Goal: Obtain resource: Obtain resource

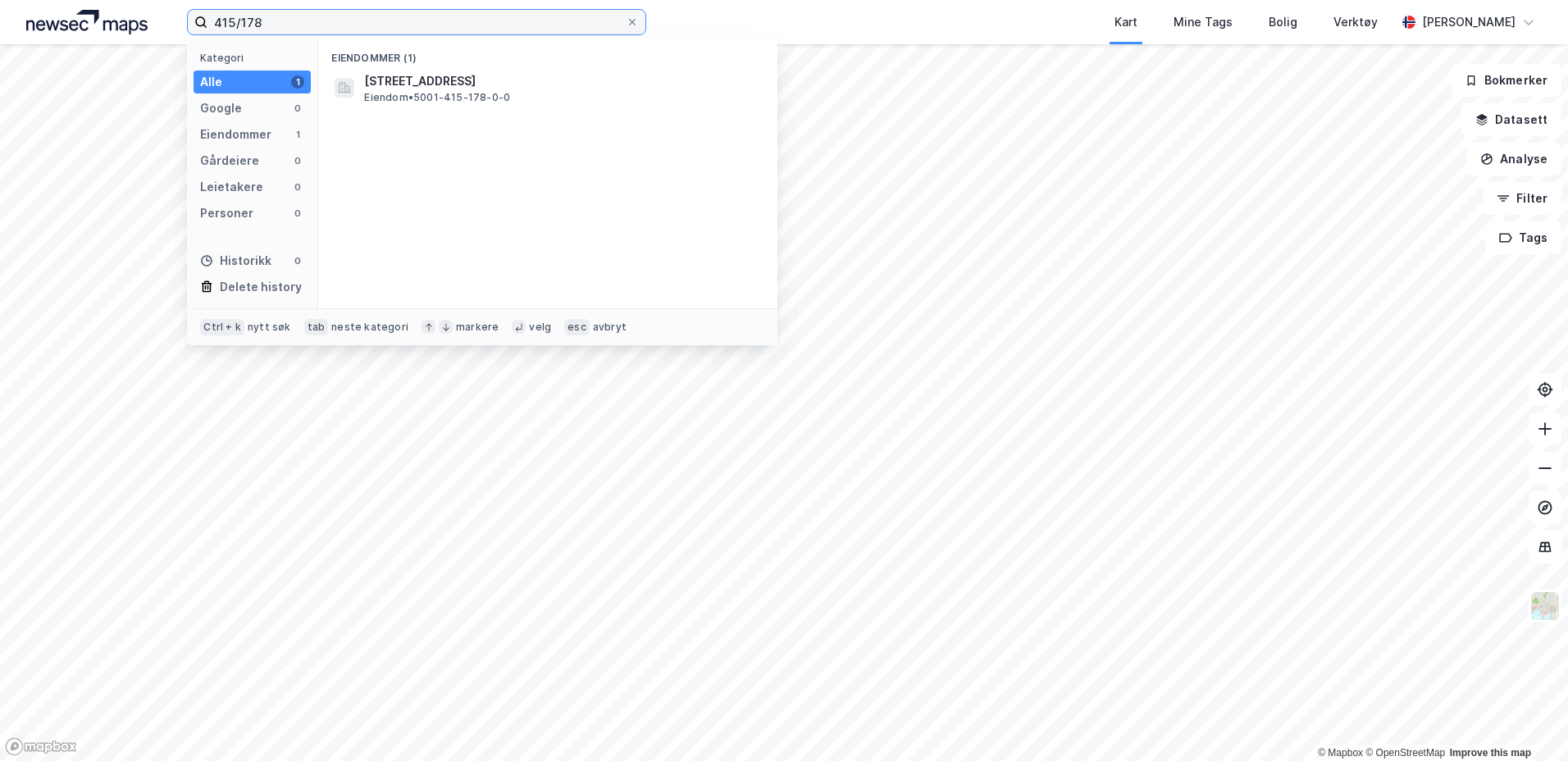
click at [400, 17] on input "415/178" at bounding box center [417, 22] width 419 height 25
click at [361, 26] on input "415/178/0/8" at bounding box center [417, 22] width 419 height 25
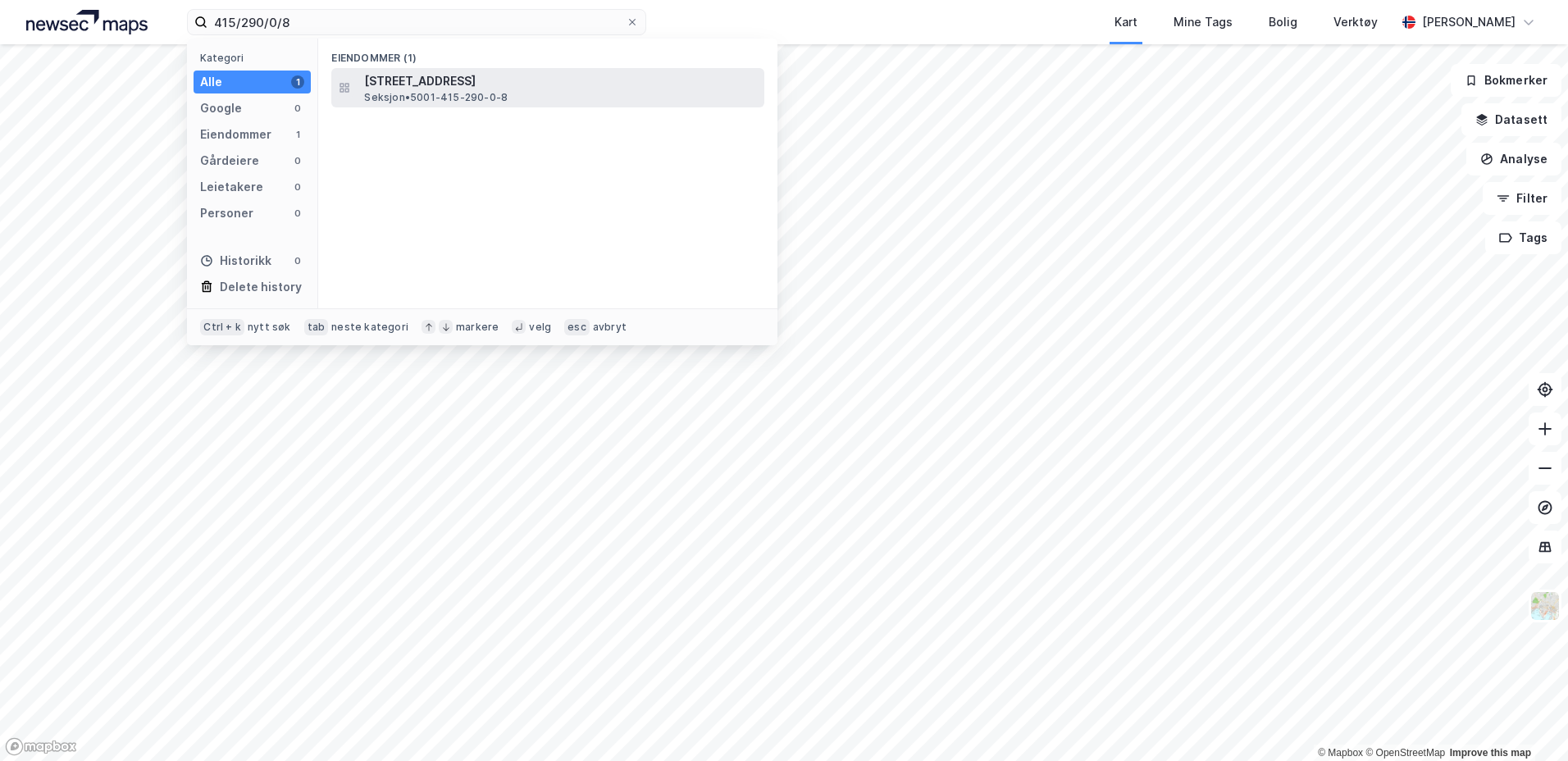
click at [382, 91] on span "Seksjon • 5001-415-290-0-8" at bounding box center [436, 97] width 144 height 13
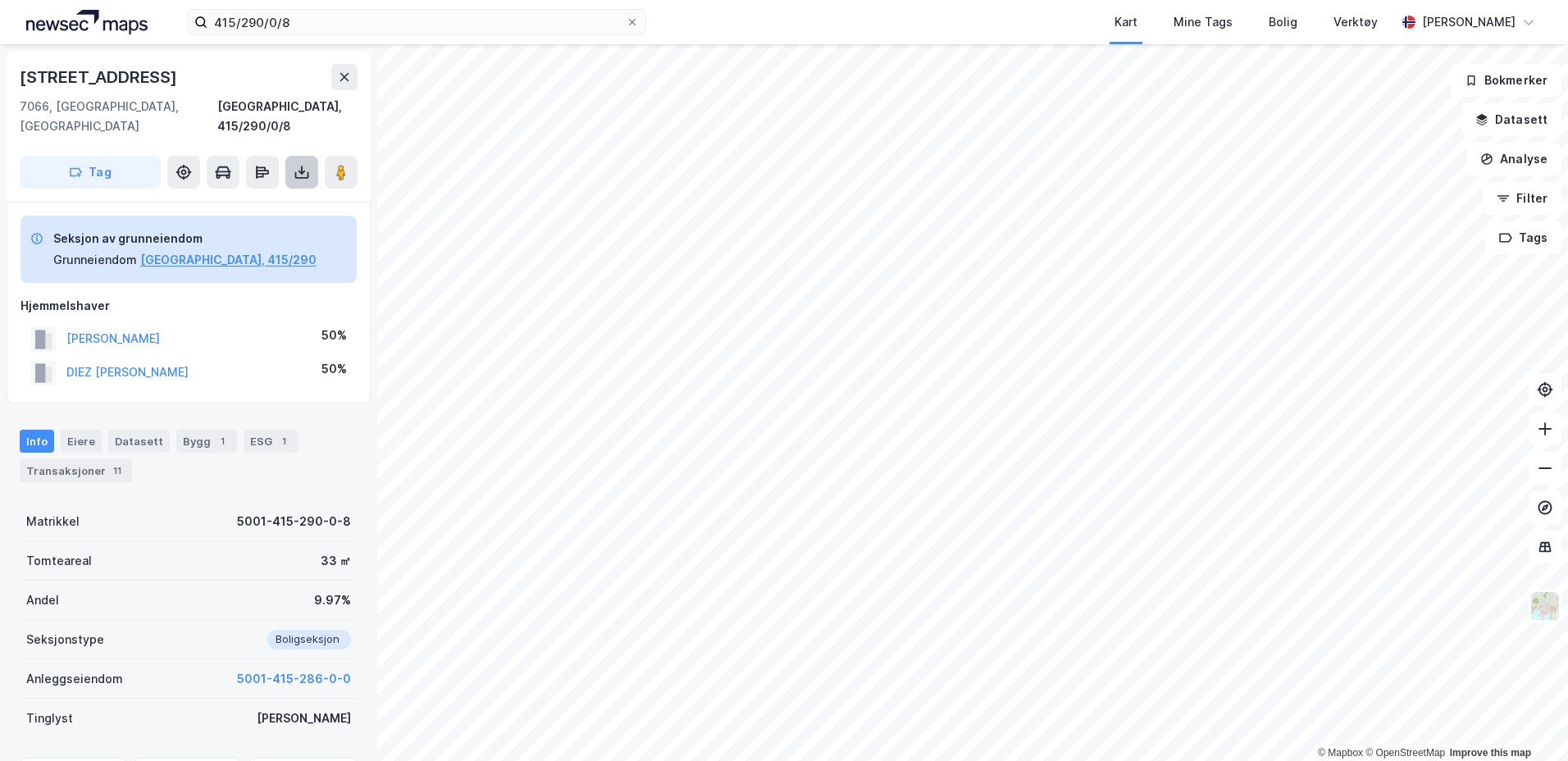
click at [301, 170] on icon at bounding box center [302, 172] width 7 height 4
click at [226, 199] on div "Last ned grunnbok" at bounding box center [220, 205] width 95 height 13
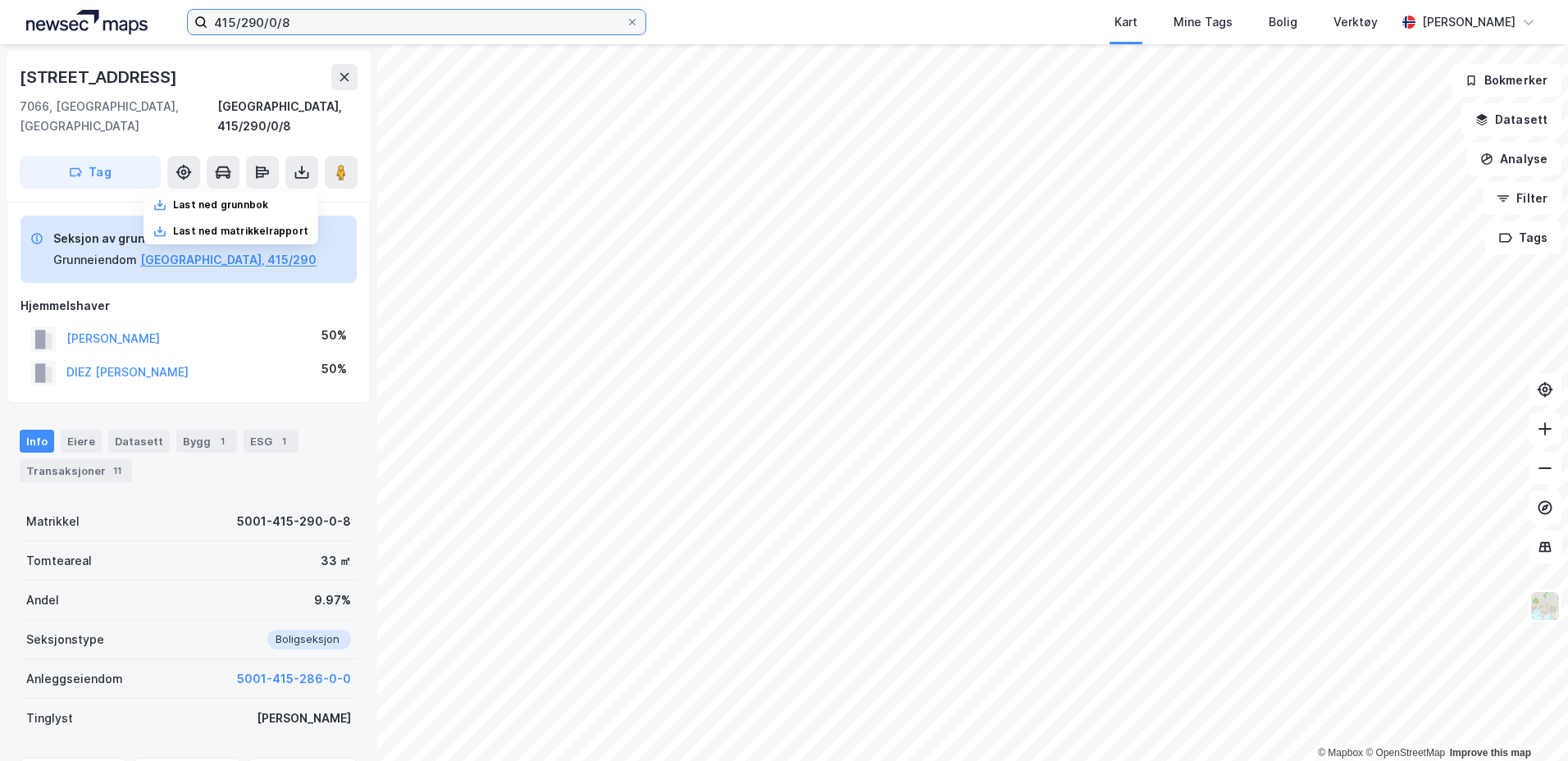
click at [320, 26] on input "415/290/0/8" at bounding box center [417, 22] width 419 height 25
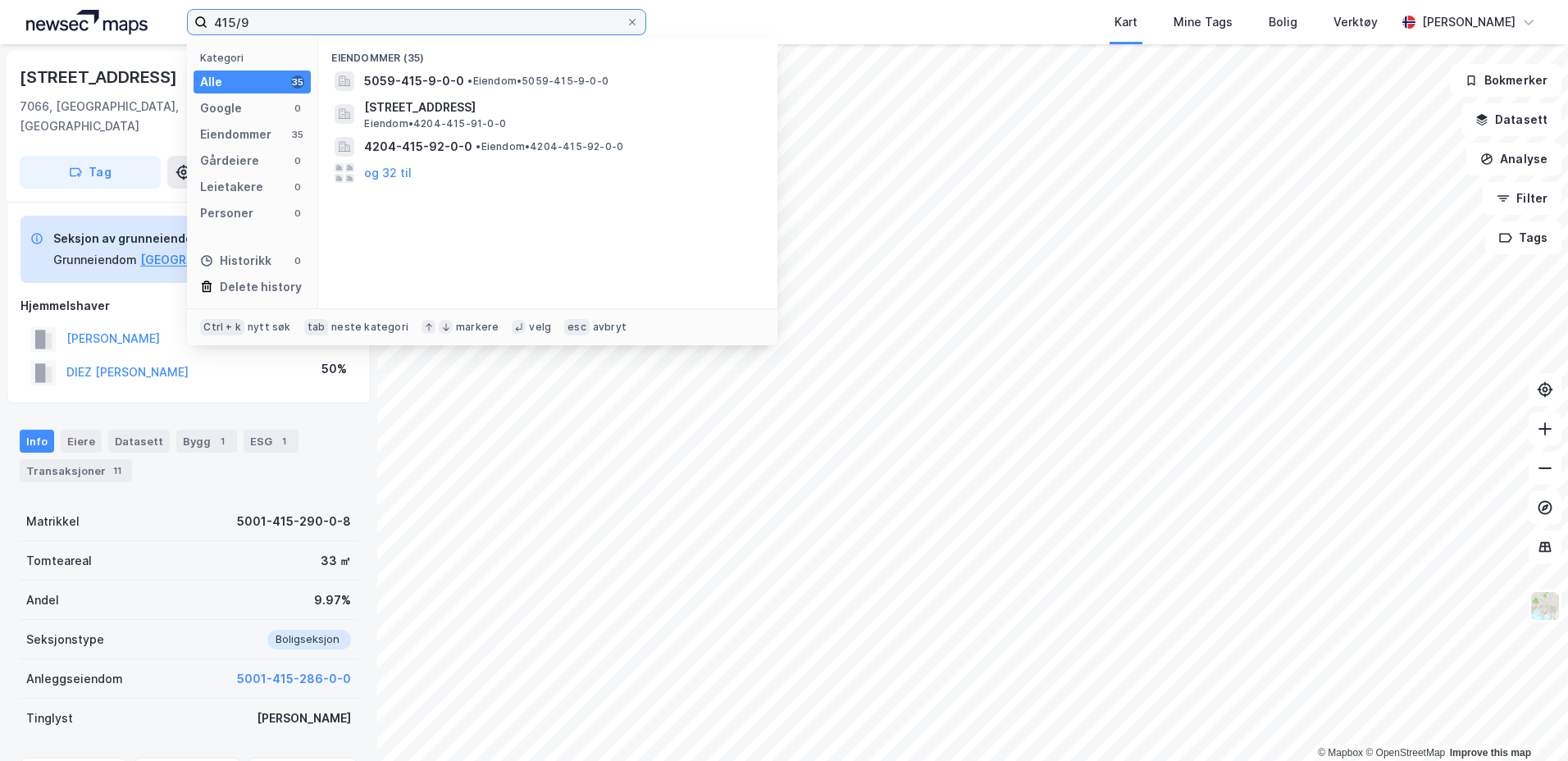
type input "415/9"
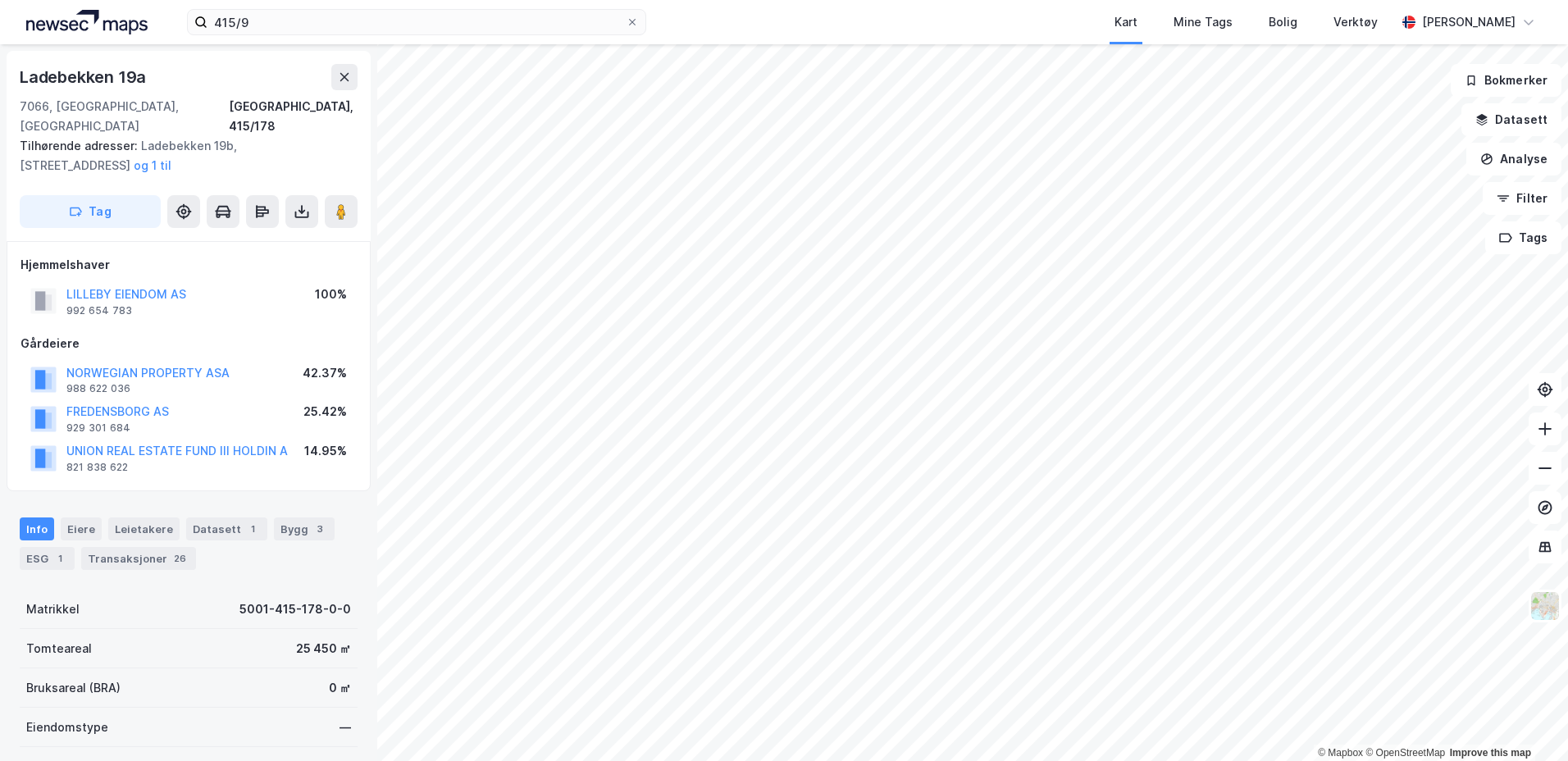
scroll to position [246, 0]
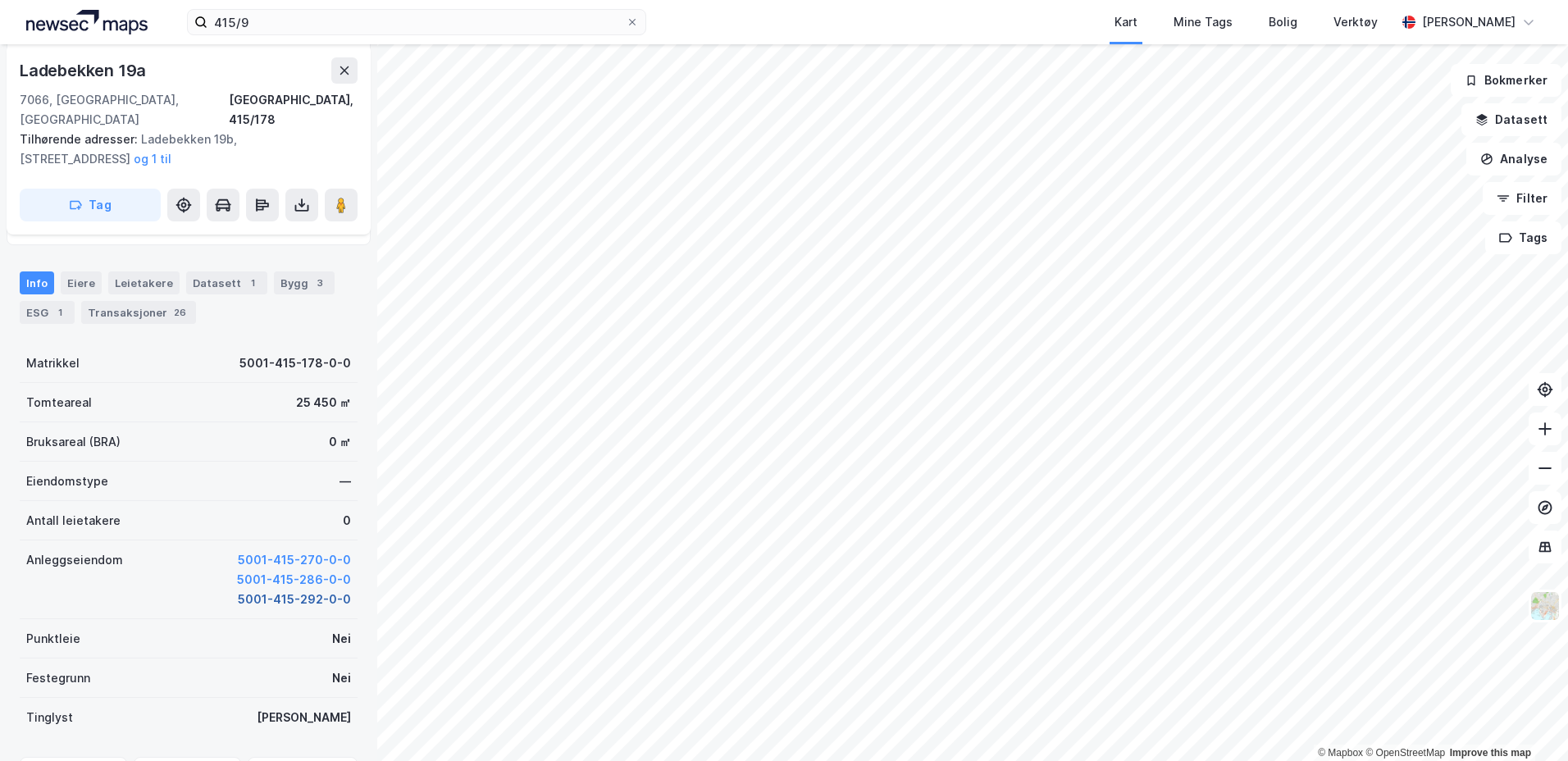
click at [294, 590] on button "5001-415-292-0-0" at bounding box center [295, 599] width 113 height 20
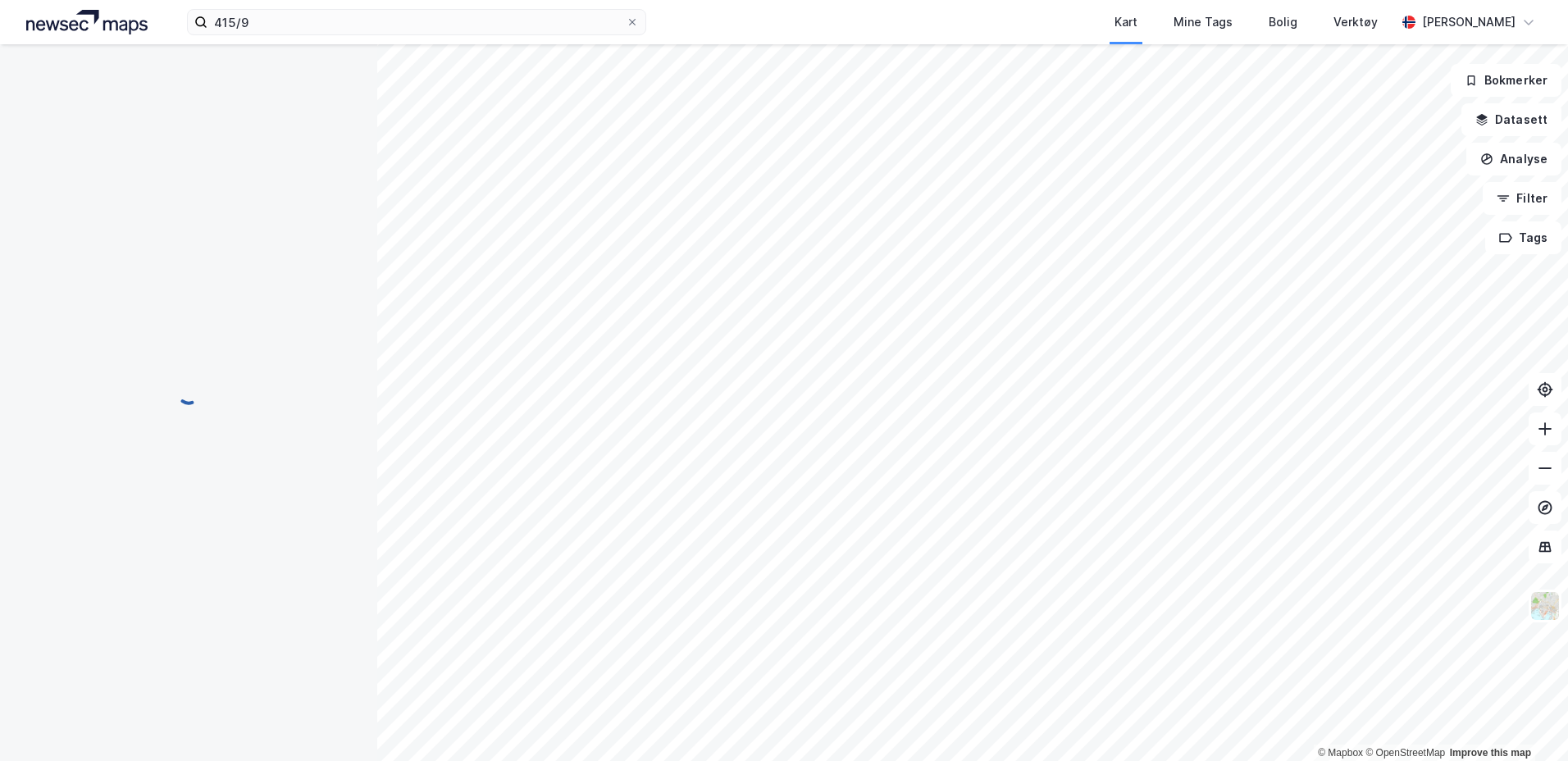
scroll to position [246, 0]
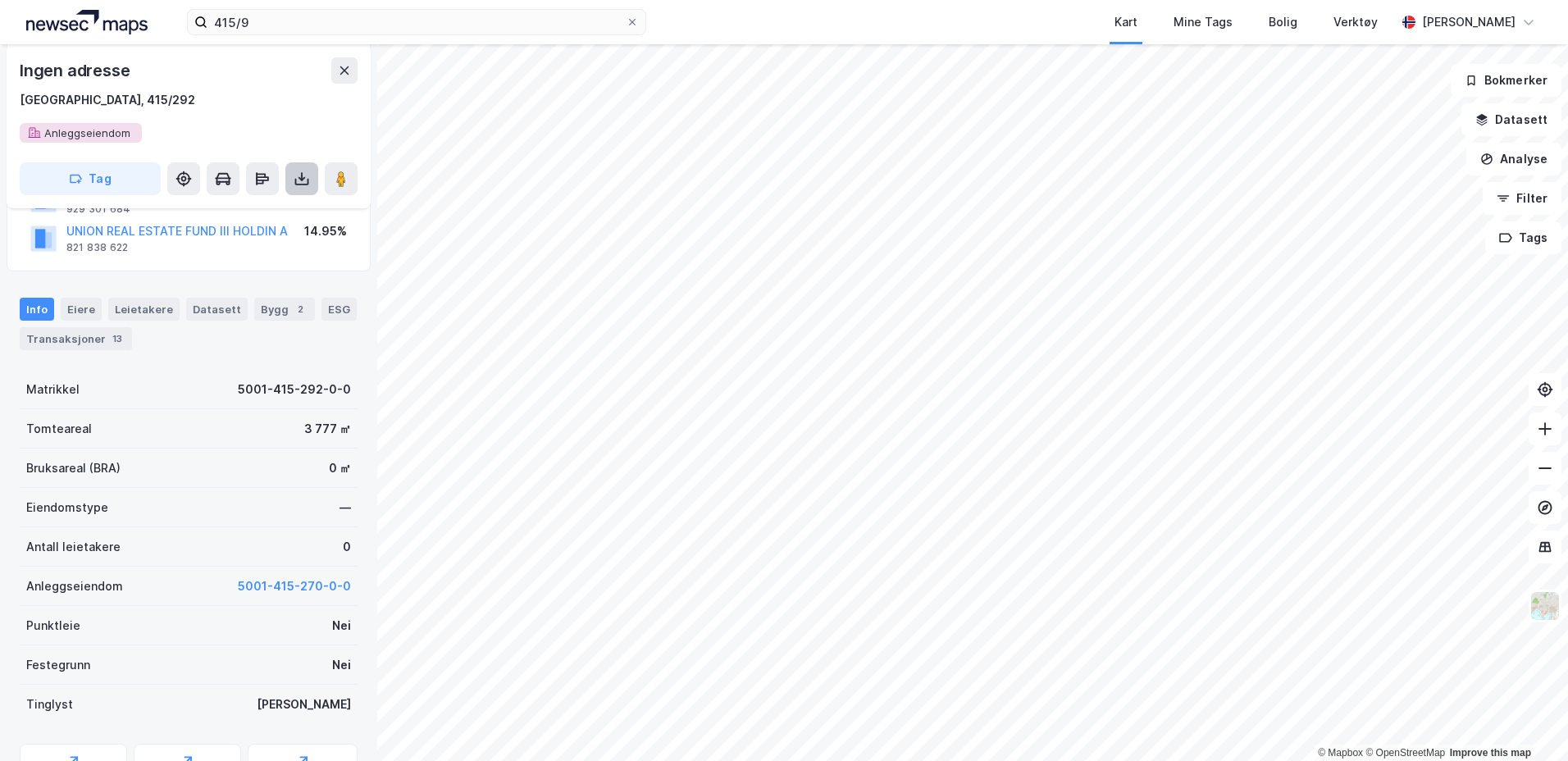
click at [293, 185] on button at bounding box center [302, 179] width 33 height 33
click at [233, 214] on div "Last ned grunnbok" at bounding box center [220, 212] width 95 height 13
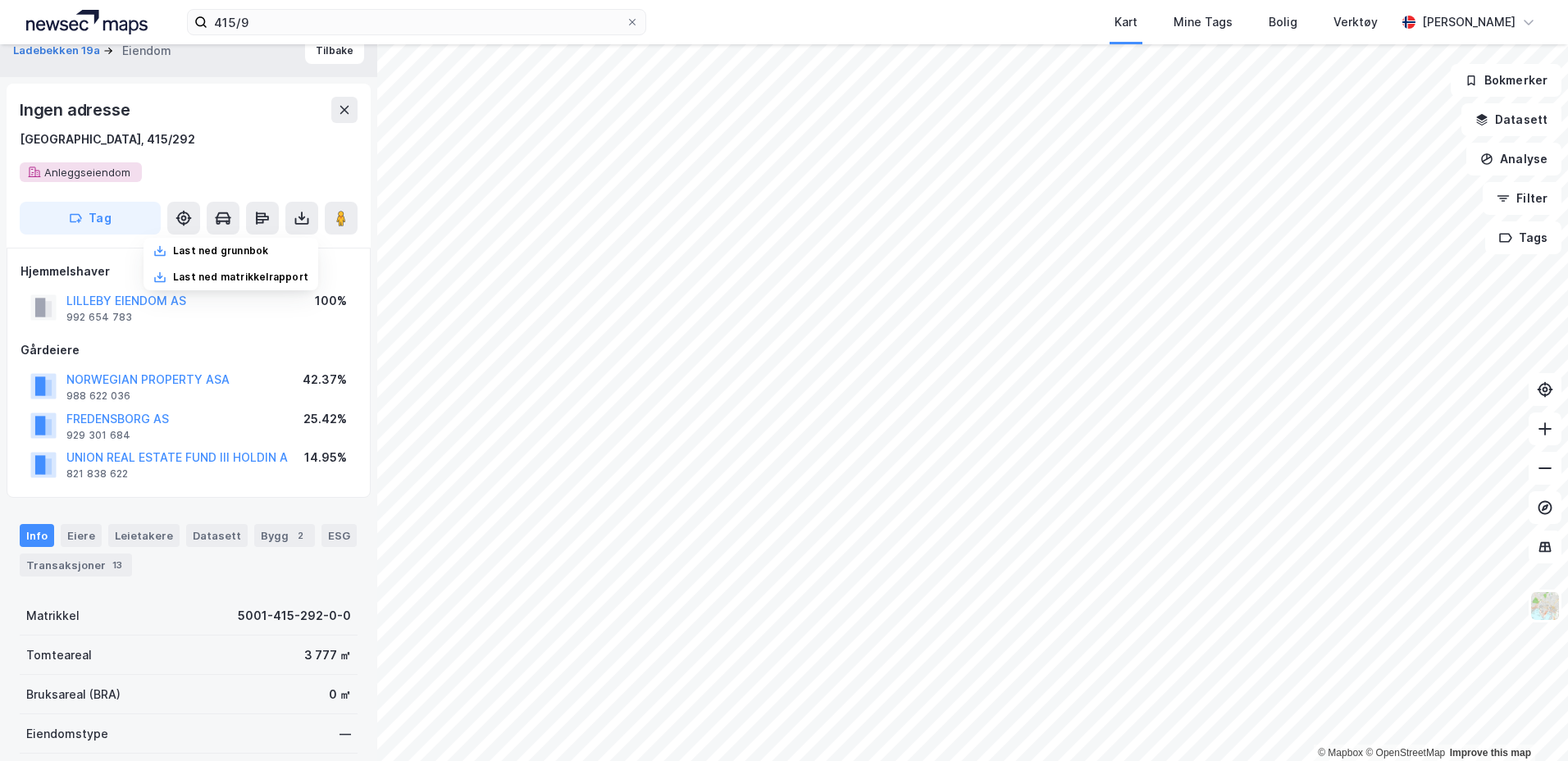
scroll to position [0, 0]
